Goal: Information Seeking & Learning: Learn about a topic

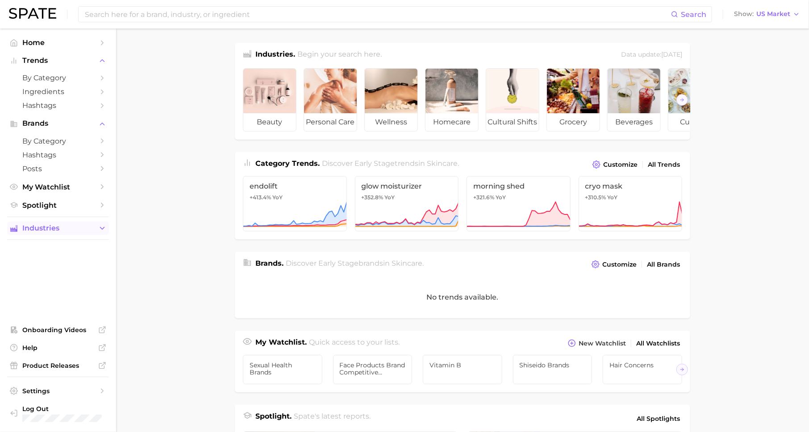
click at [87, 229] on span "Industries" at bounding box center [57, 228] width 71 height 8
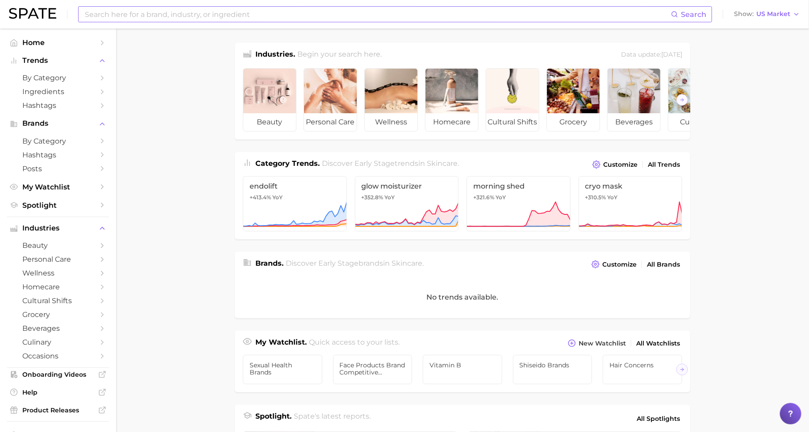
click at [190, 16] on input at bounding box center [377, 14] width 587 height 15
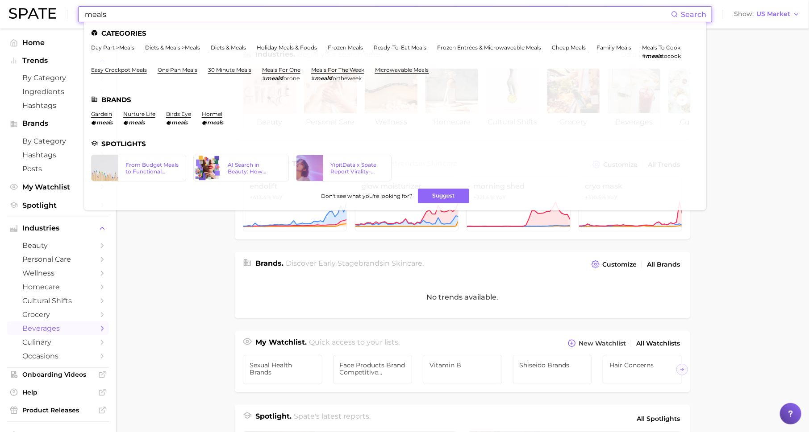
type input "meals"
click at [73, 336] on link "beverages" at bounding box center [58, 329] width 102 height 14
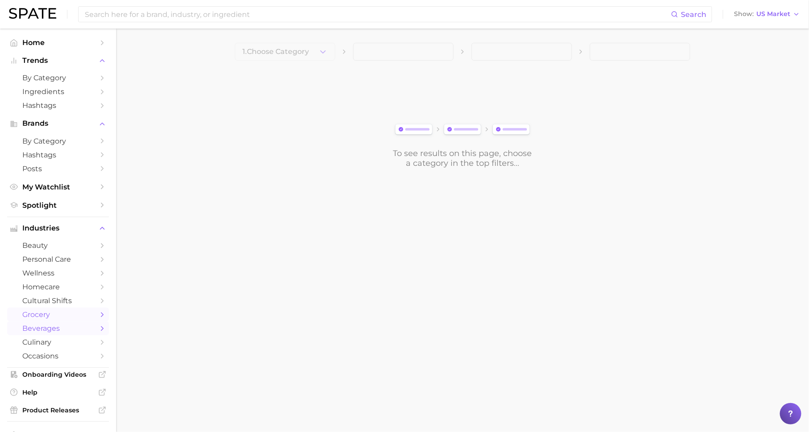
click at [81, 316] on span "grocery" at bounding box center [57, 315] width 71 height 8
click at [291, 51] on span "1. Choose Category" at bounding box center [275, 52] width 66 height 8
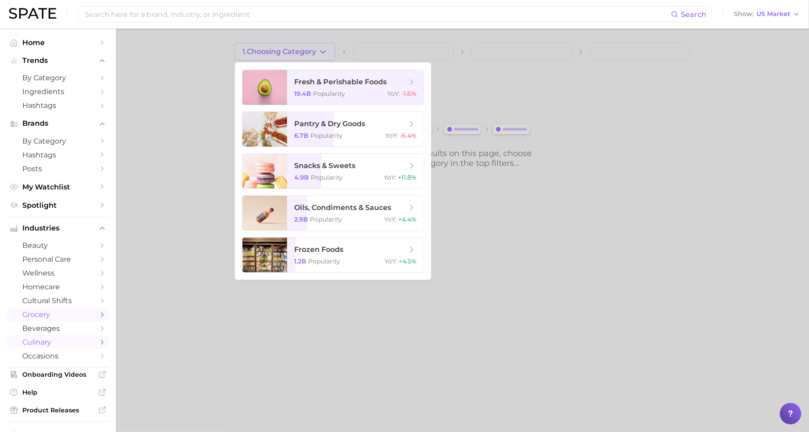
click at [70, 347] on span "culinary" at bounding box center [57, 342] width 71 height 8
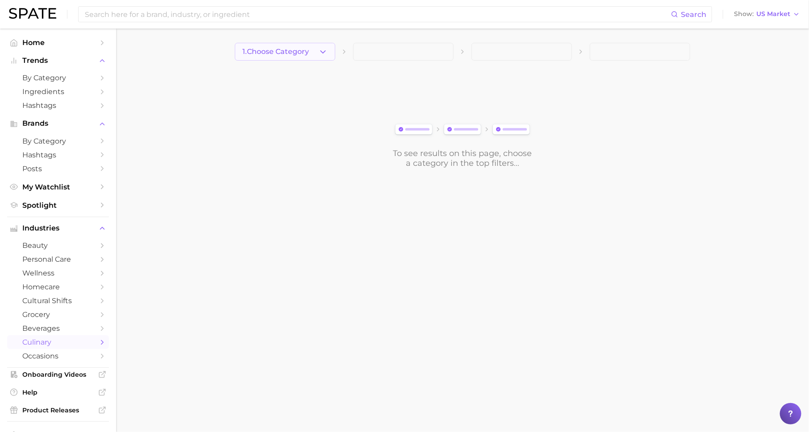
click at [314, 49] on button "1. Choose Category" at bounding box center [285, 52] width 100 height 18
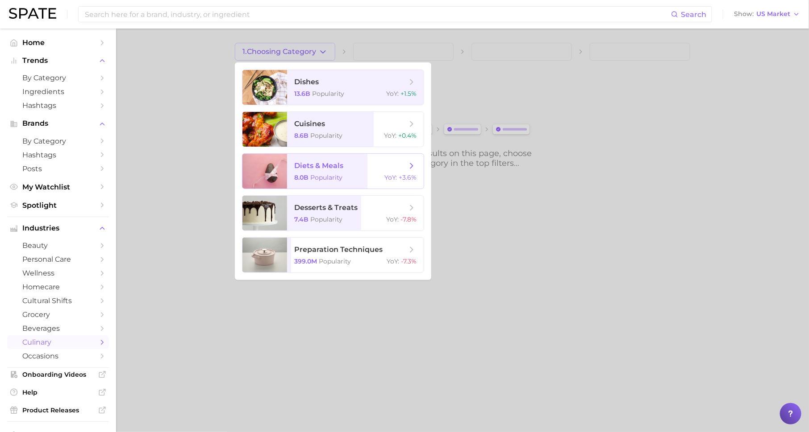
click at [332, 170] on span "diets & meals" at bounding box center [350, 166] width 112 height 10
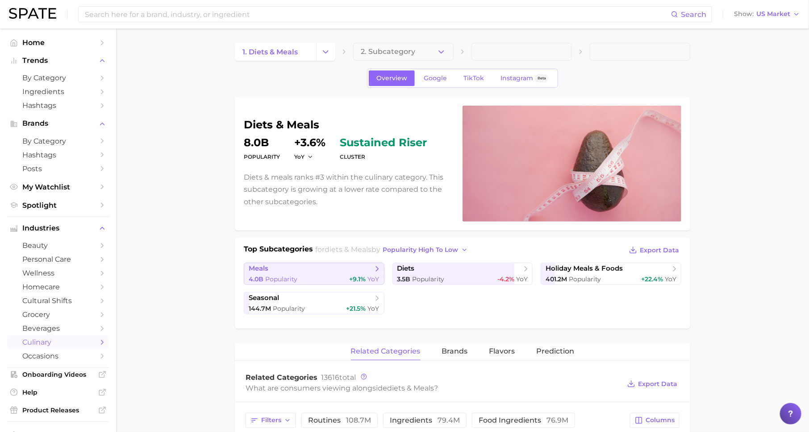
click at [332, 277] on div "4.0b Popularity +9.1% YoY" at bounding box center [314, 279] width 131 height 8
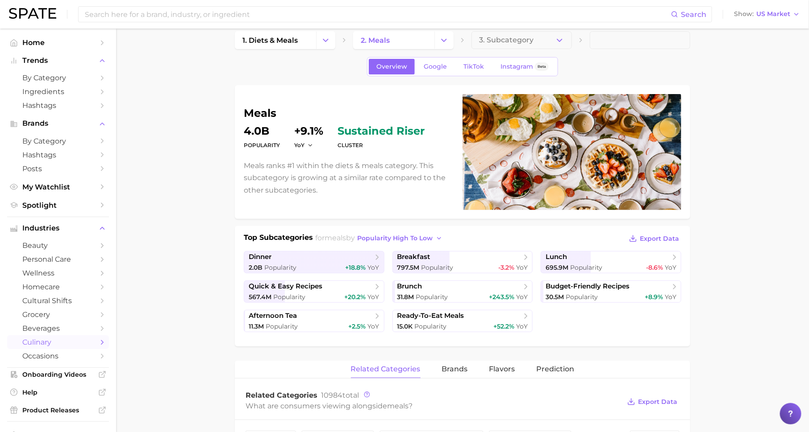
scroll to position [8, 0]
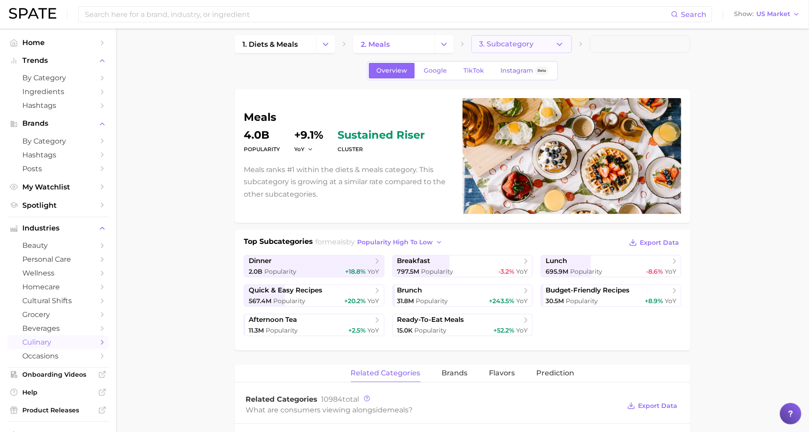
click at [505, 40] on span "3. Subcategory" at bounding box center [506, 44] width 54 height 8
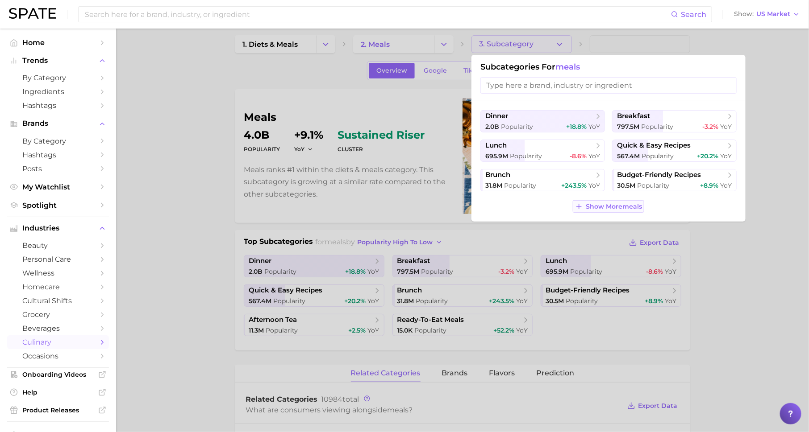
click at [615, 207] on span "Show More meals" at bounding box center [614, 207] width 56 height 8
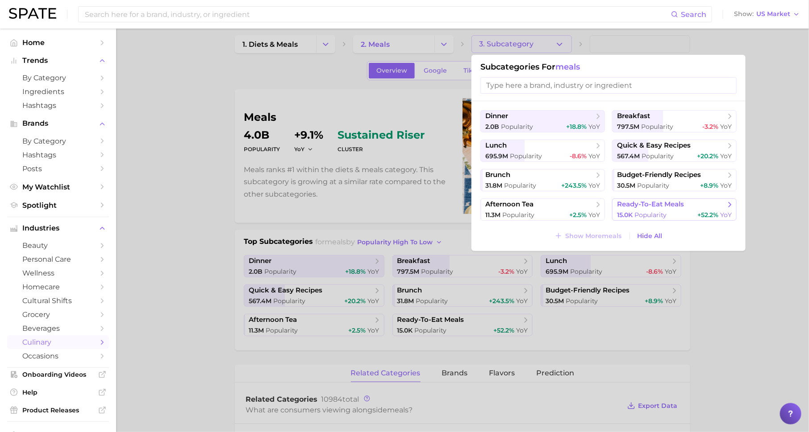
click at [641, 210] on button "ready-to-eat meals 15.0k Popularity +52.2% YoY" at bounding box center [674, 210] width 125 height 22
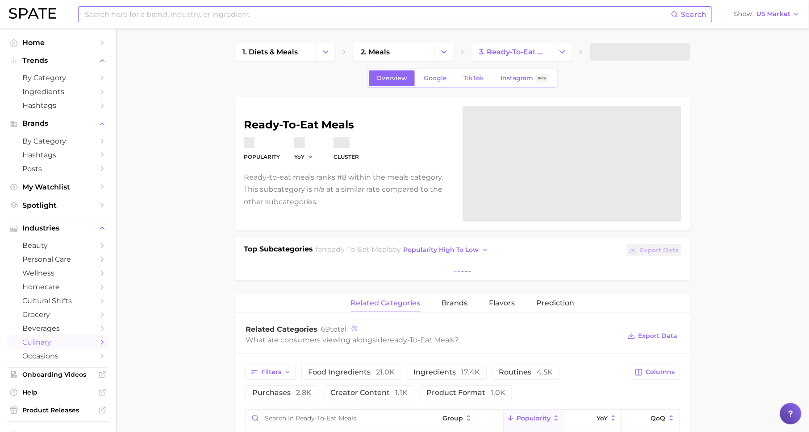
click at [273, 12] on input at bounding box center [377, 14] width 587 height 15
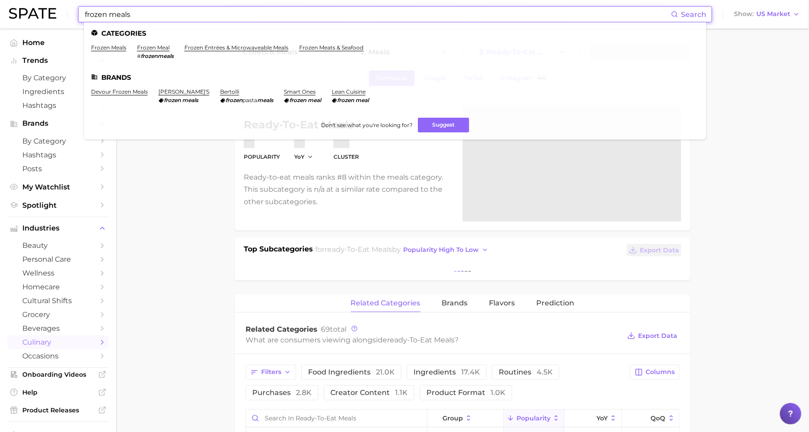
type input "frozen meals"
click at [150, 44] on ul "Categories frozen meals frozen meal # frozenmeals frozen entrées & microwaveabl…" at bounding box center [395, 80] width 622 height 117
click at [150, 44] on link "frozen meal" at bounding box center [153, 47] width 33 height 7
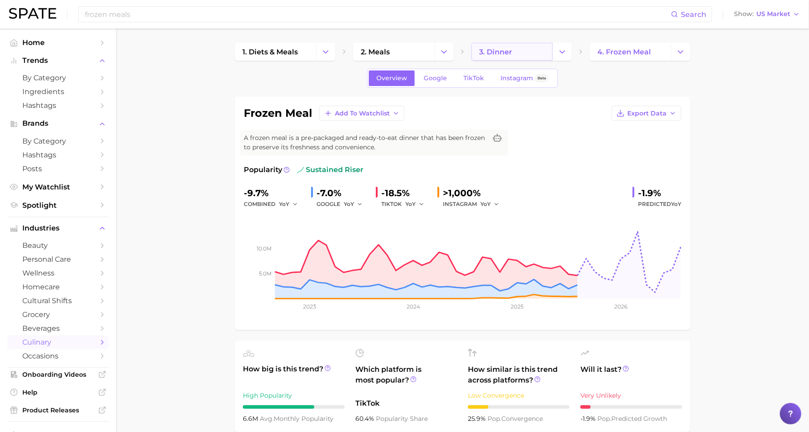
click at [512, 52] on link "3. dinner" at bounding box center [511, 52] width 81 height 18
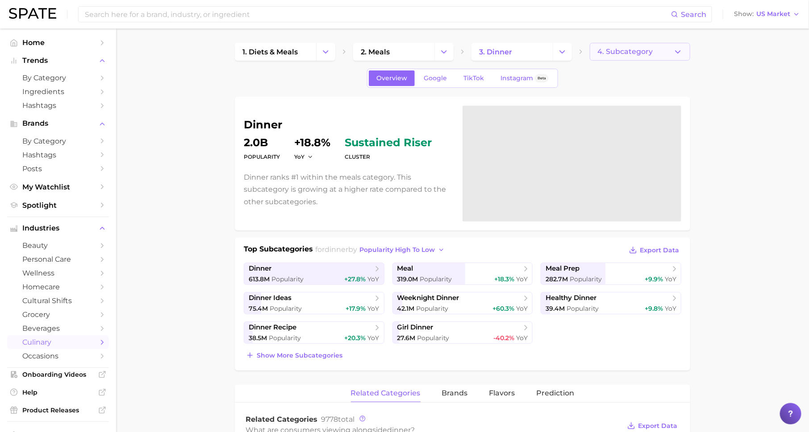
click at [663, 50] on button "4. Subcategory" at bounding box center [640, 52] width 100 height 18
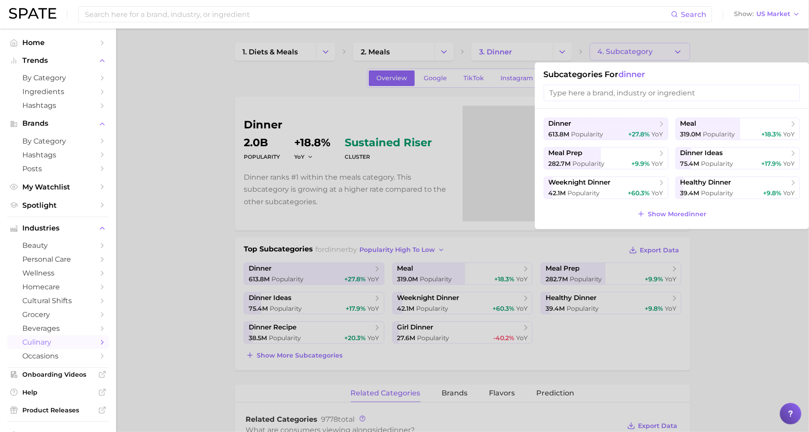
click at [609, 98] on input "search" at bounding box center [672, 93] width 256 height 17
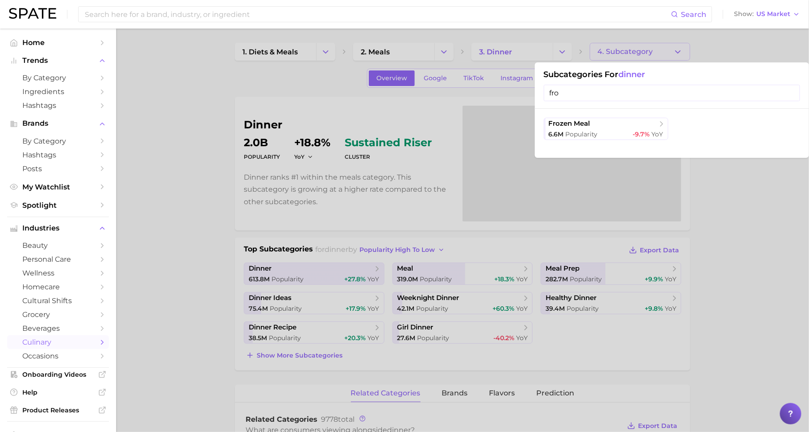
type input "fro"
click at [715, 176] on div at bounding box center [404, 216] width 809 height 432
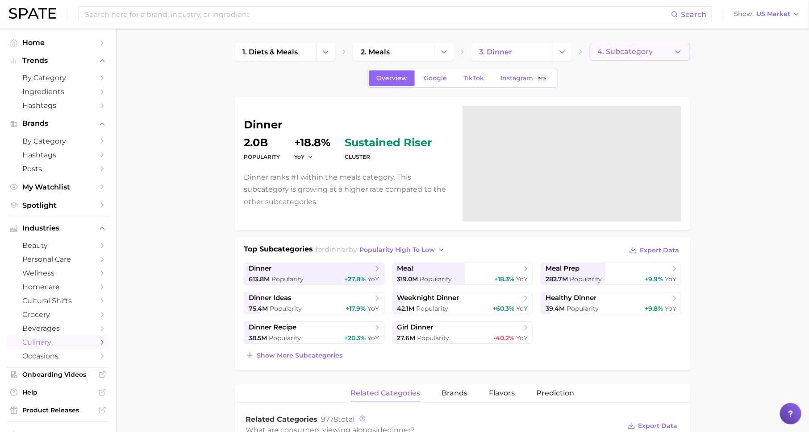
click at [635, 48] on span "4. Subcategory" at bounding box center [624, 52] width 55 height 8
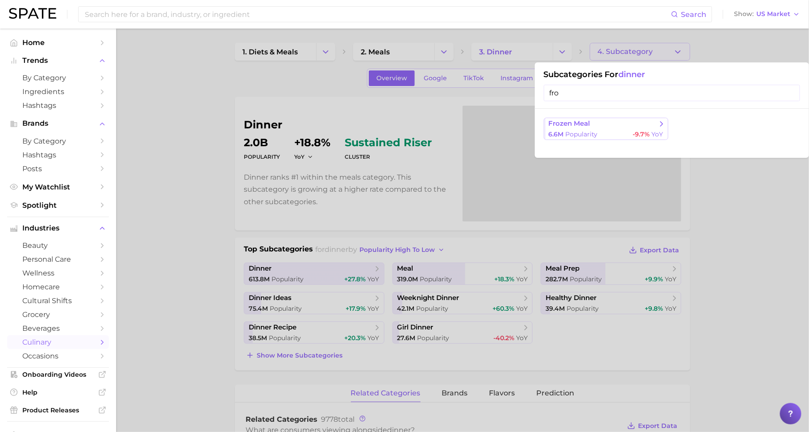
click at [608, 121] on span "frozen meal" at bounding box center [602, 124] width 108 height 9
